Goal: Task Accomplishment & Management: Complete application form

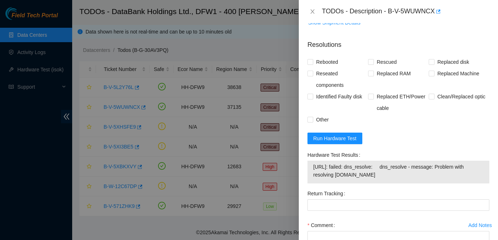
scroll to position [556, 0]
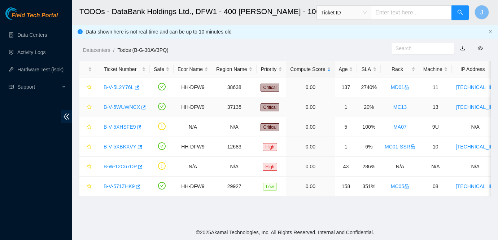
click at [117, 105] on link "B-V-5WUWNCX" at bounding box center [121, 107] width 36 height 6
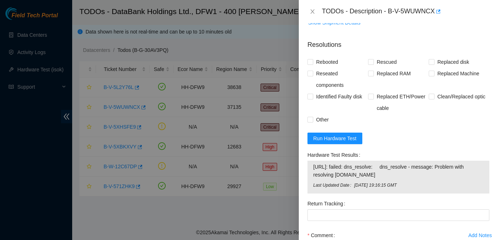
scroll to position [612, 0]
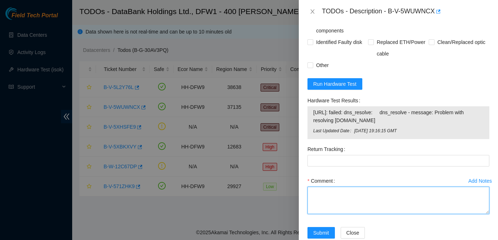
click at [376, 187] on textarea "Comment" at bounding box center [398, 200] width 182 height 27
paste textarea "Ticket: B-V-5WUWNCX New SN: 21202F9524F4 Bad SN: PHDV6451017X480BGN Service Ord…"
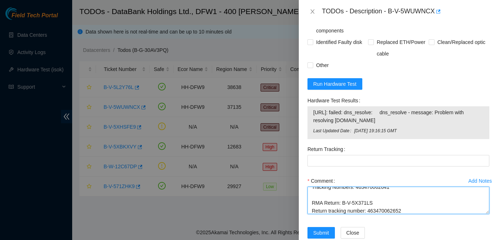
click at [360, 187] on textarea "Ticket: B-V-5WUWNCX New SN: 21202F9524F4 Bad SN: PHDV6451017X480BGN Service Ord…" at bounding box center [398, 200] width 182 height 27
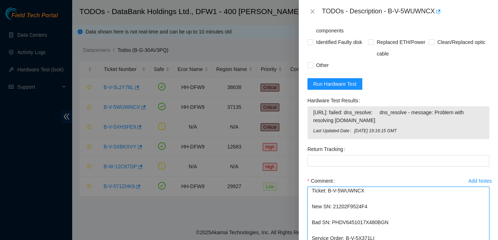
scroll to position [0, 0]
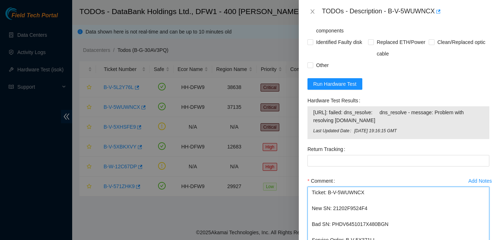
drag, startPoint x: 487, startPoint y: 196, endPoint x: 485, endPoint y: 252, distance: 55.5
click at [485, 240] on html "Field Tech Portal Data Centers Activity Logs Hardware Test (isok) Support TODOs…" at bounding box center [249, 120] width 498 height 240
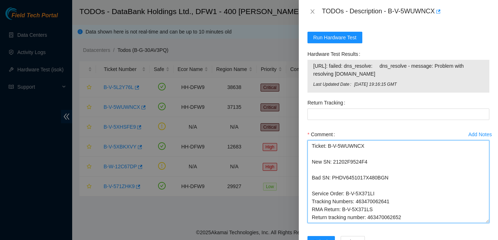
scroll to position [668, 0]
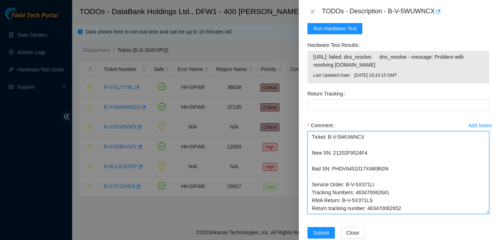
click at [338, 160] on textarea "Ticket: B-V-5WUWNCX New SN: 21202F9524F4 Bad SN: PHDV6451017X480BGN Service Ord…" at bounding box center [398, 172] width 182 height 83
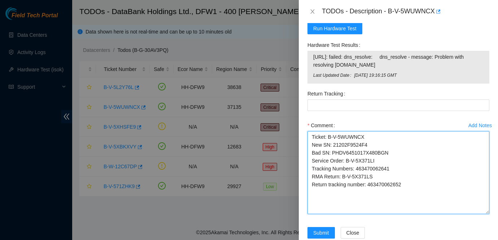
click at [431, 175] on textarea "Ticket: B-V-5WUWNCX New SN: 21202F9524F4 Bad SN: PHDV6451017X480BGN Service Ord…" at bounding box center [398, 172] width 182 height 83
click at [446, 134] on textarea "Ticket: B-V-5WUWNCX New SN: 21202F9524F4 Bad SN: PHDV6451017X480BGN Service Ord…" at bounding box center [398, 172] width 182 height 83
click at [353, 189] on textarea "Ticket: B-V-5WUWNCX New SN: 21202F9524F4 Bad SN: PHDV6451017X480BGN Service Ord…" at bounding box center [398, 172] width 182 height 83
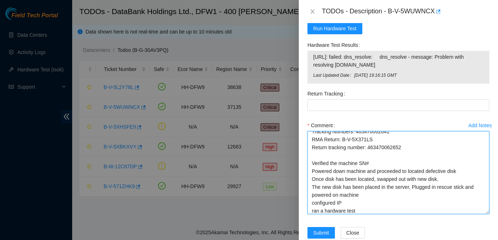
scroll to position [45, 0]
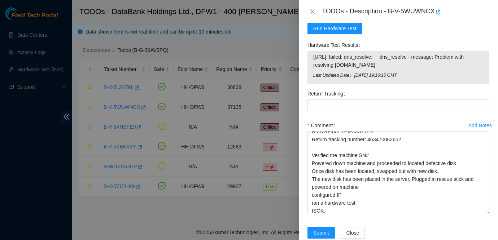
drag, startPoint x: 313, startPoint y: 40, endPoint x: 400, endPoint y: 50, distance: 86.8
click at [400, 53] on span "[URL]: failed: dns_resolve: dns_resolve - message: Problem with resolving [DOMA…" at bounding box center [398, 61] width 170 height 16
copy span "[URL]: failed: dns_resolve: dns_resolve - message: Problem with resolving [DOMA…"
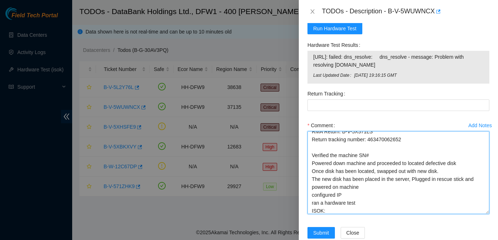
click at [334, 194] on textarea "Ticket: B-V-5WUWNCX New SN: 21202F9524F4 Bad SN: PHDV6451017X480BGN Service Ord…" at bounding box center [398, 172] width 182 height 83
paste textarea "[URL]: failed: dns_resolve: dns_resolve - message: Problem with resolving [DOMA…"
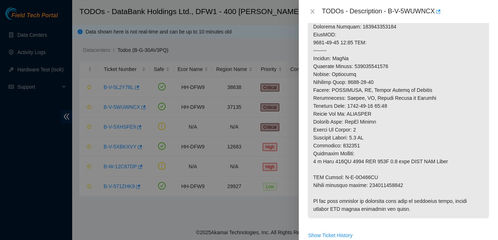
scroll to position [328, 0]
type textarea "Ticket: B-V-5WUWNCX New SN: 21202F9524F4 Bad SN: PHDV6451017X480BGN Service Ord…"
drag, startPoint x: 371, startPoint y: 169, endPoint x: 413, endPoint y: 169, distance: 41.5
click at [413, 169] on p at bounding box center [398, 34] width 181 height 368
copy p "463470062652"
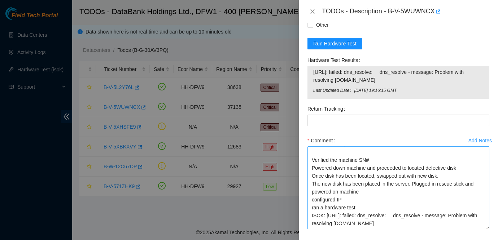
scroll to position [668, 0]
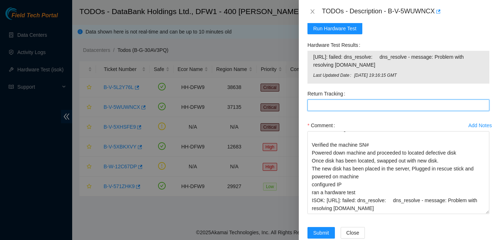
click at [368, 100] on Tracking "Return Tracking" at bounding box center [398, 106] width 182 height 12
paste Tracking "463470062652"
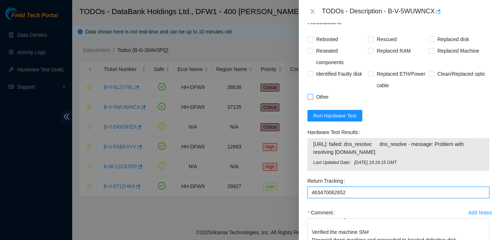
type Tracking "463470062652"
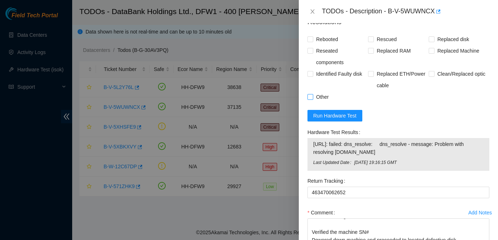
click at [320, 91] on span "Other" at bounding box center [322, 97] width 18 height 12
click at [312, 94] on input "Other" at bounding box center [309, 96] width 5 height 5
checkbox input "true"
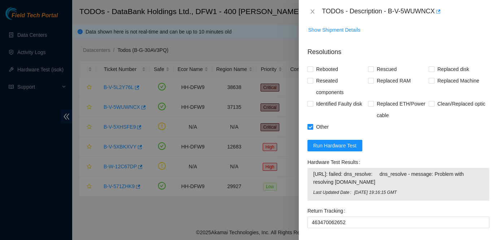
scroll to position [544, 0]
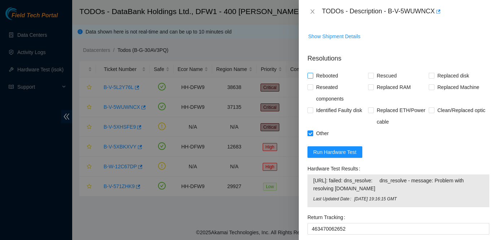
click at [334, 70] on span "Rebooted" at bounding box center [327, 76] width 28 height 12
click at [312, 73] on input "Rebooted" at bounding box center [309, 75] width 5 height 5
checkbox input "true"
click at [388, 70] on span "Rescued" at bounding box center [387, 76] width 26 height 12
click at [373, 73] on input "Rescued" at bounding box center [370, 75] width 5 height 5
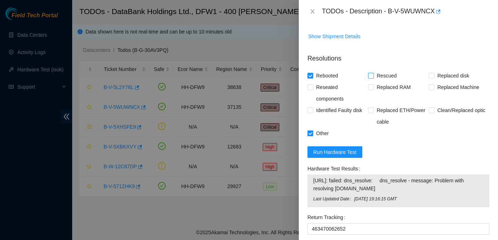
checkbox input "true"
click at [447, 70] on span "Replaced disk" at bounding box center [453, 76] width 38 height 12
click at [433, 73] on input "Replaced disk" at bounding box center [430, 75] width 5 height 5
checkbox input "true"
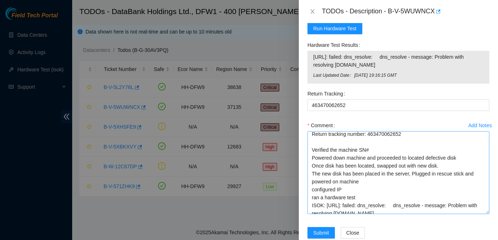
scroll to position [56, 0]
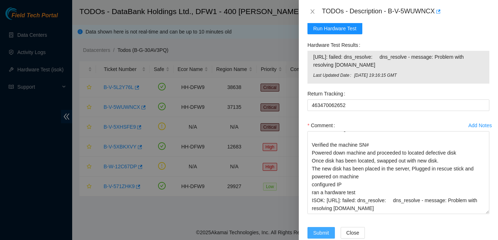
click at [321, 229] on span "Submit" at bounding box center [321, 233] width 16 height 8
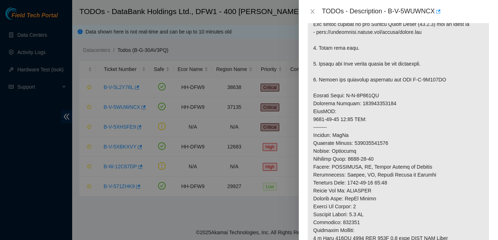
scroll to position [0, 0]
